Goal: Transaction & Acquisition: Purchase product/service

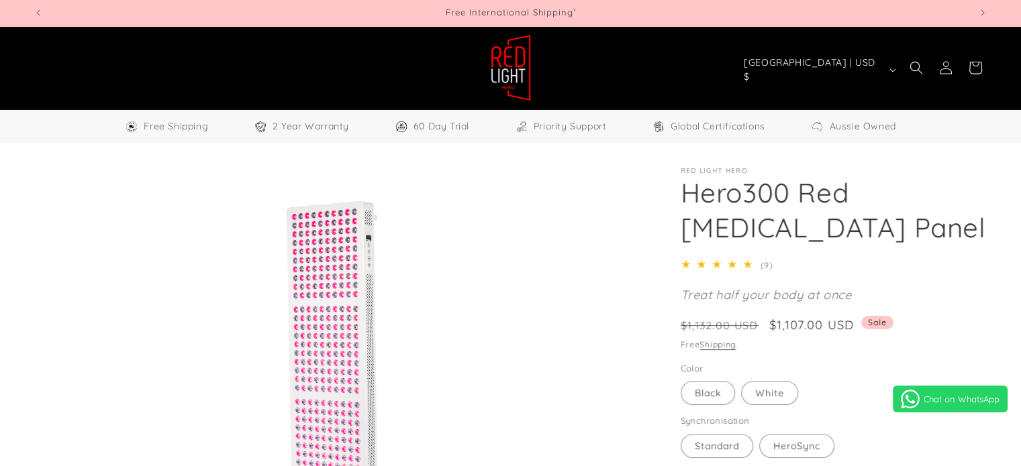
select select "**"
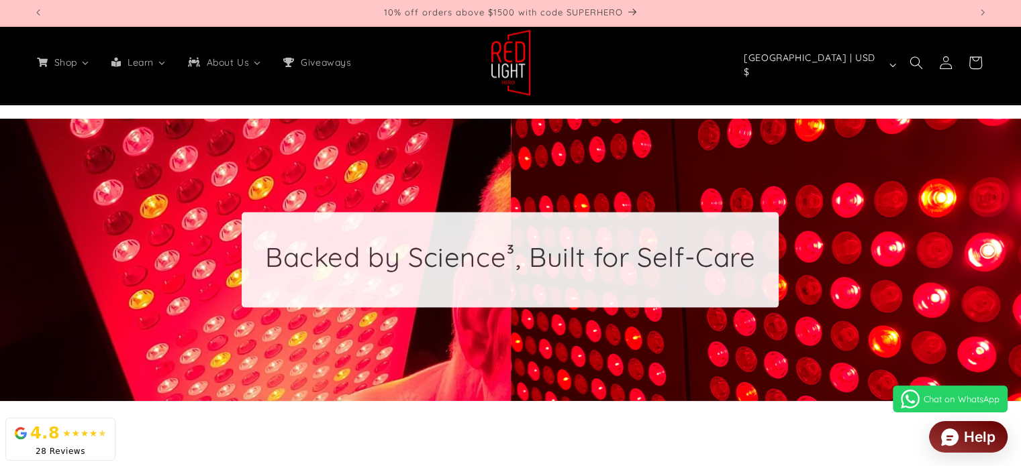
scroll to position [3013, 0]
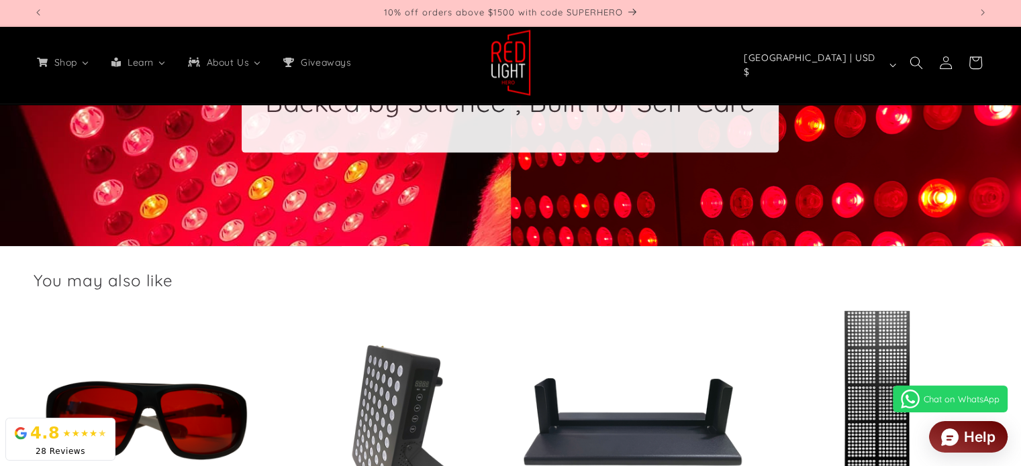
drag, startPoint x: 1030, startPoint y: 43, endPoint x: 986, endPoint y: 316, distance: 276.5
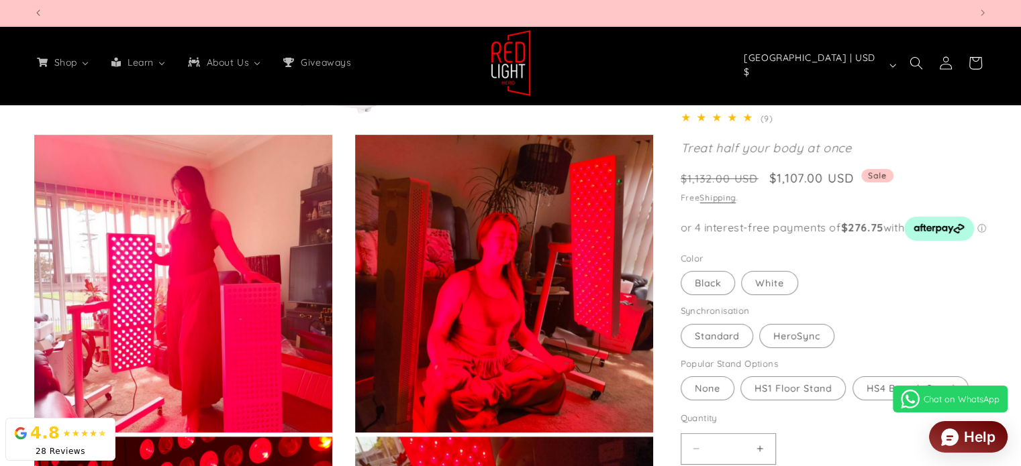
scroll to position [0, 1871]
click at [702, 278] on label "Black Variant sold out or unavailable" at bounding box center [707, 283] width 54 height 24
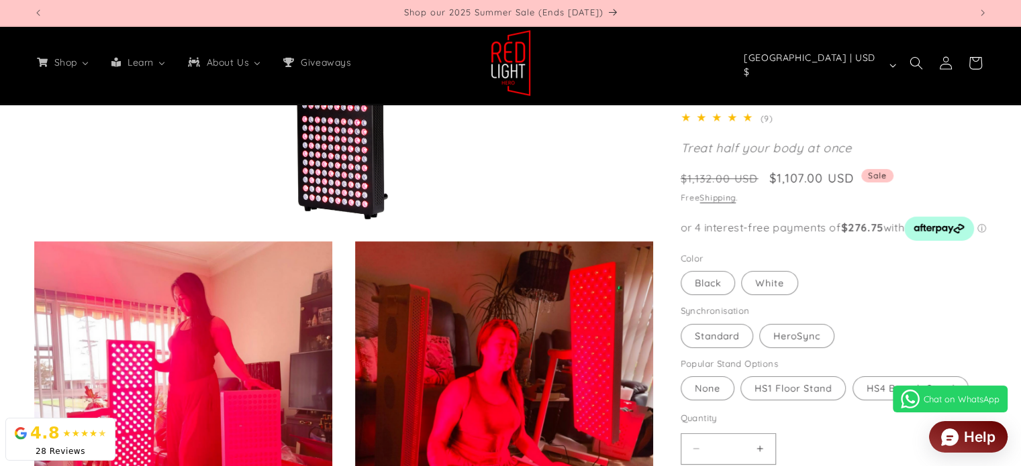
scroll to position [479, 0]
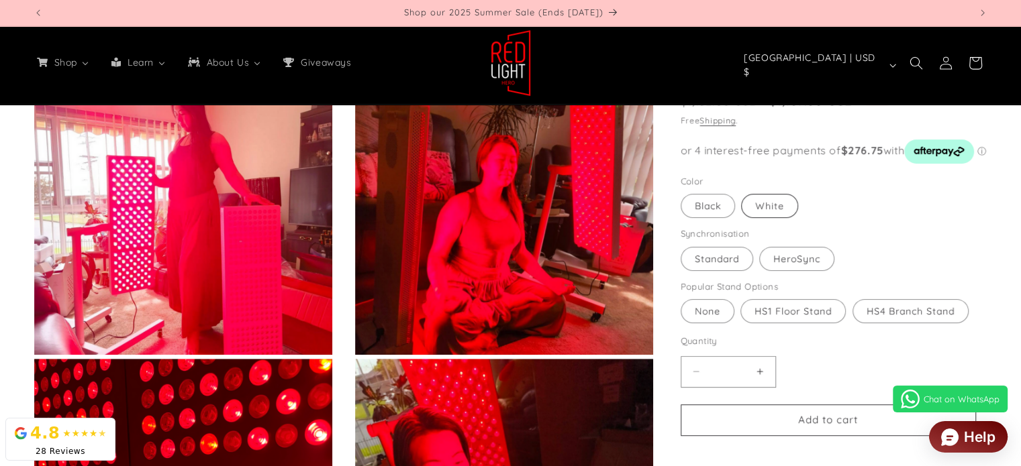
click at [758, 195] on label "White Variant sold out or unavailable" at bounding box center [769, 207] width 57 height 24
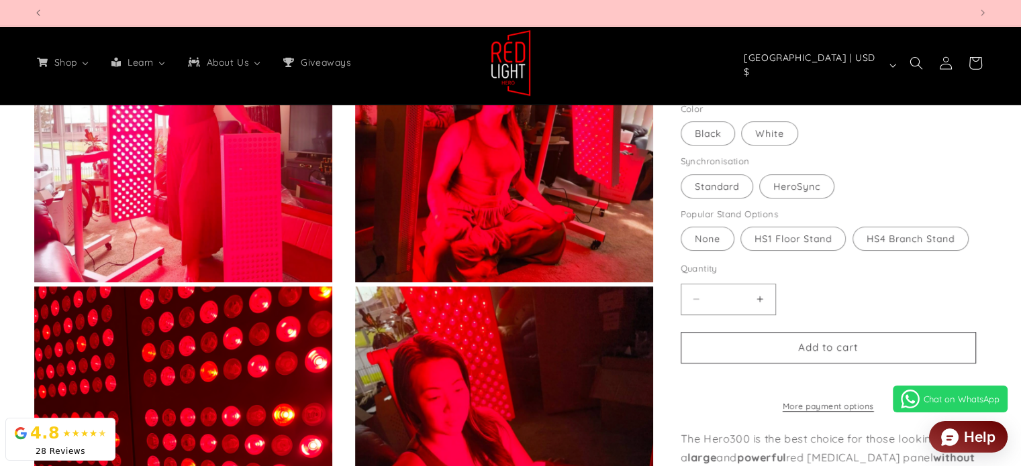
scroll to position [0, 1871]
click at [913, 227] on label "HS4 Branch Stand Variant sold out or unavailable" at bounding box center [910, 239] width 116 height 24
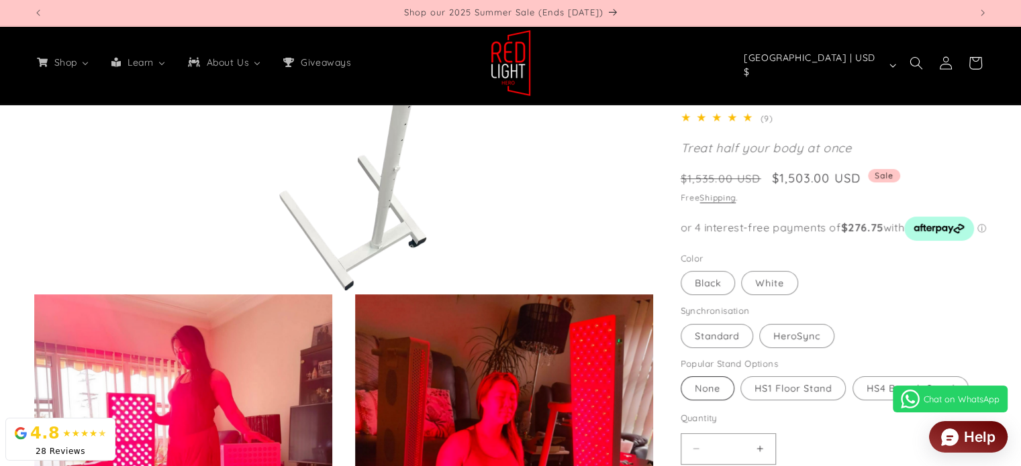
click at [688, 397] on label "None Variant sold out or unavailable" at bounding box center [707, 388] width 54 height 24
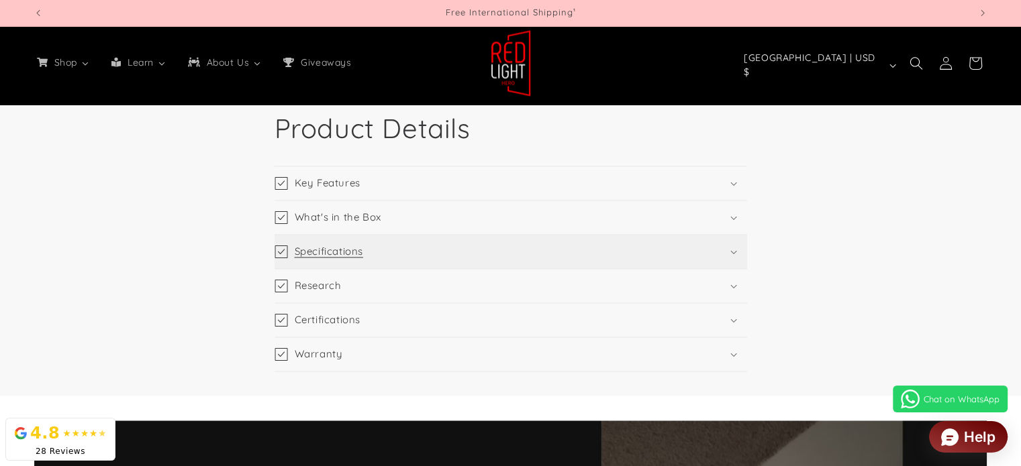
click at [424, 261] on summary "Specifications" at bounding box center [510, 252] width 472 height 34
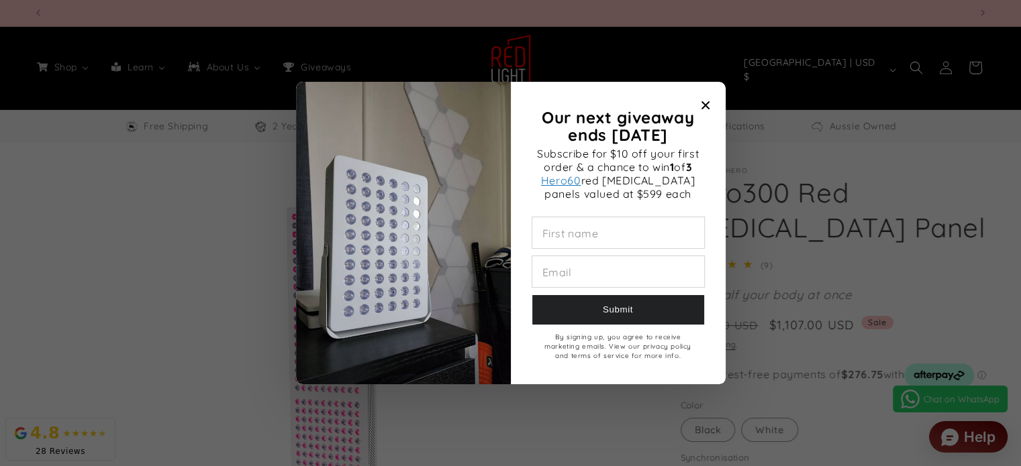
scroll to position [0, 936]
click at [706, 98] on span "Close modal" at bounding box center [705, 105] width 19 height 19
